Goal: Task Accomplishment & Management: Use online tool/utility

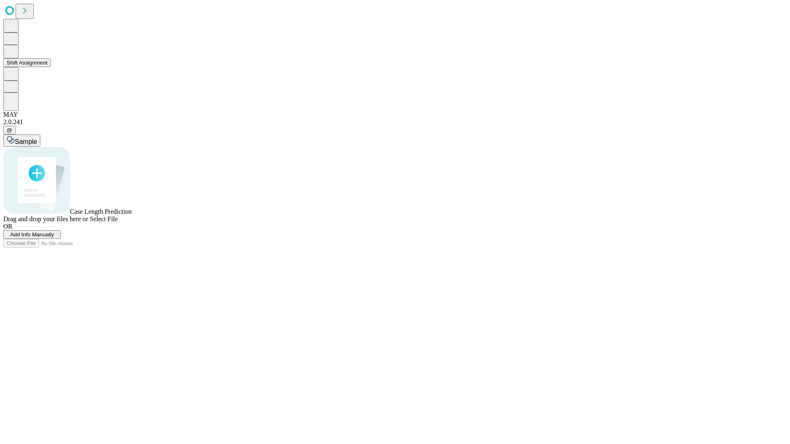
click at [51, 67] on button "Shift Assignment" at bounding box center [26, 62] width 47 height 9
